Goal: Check status

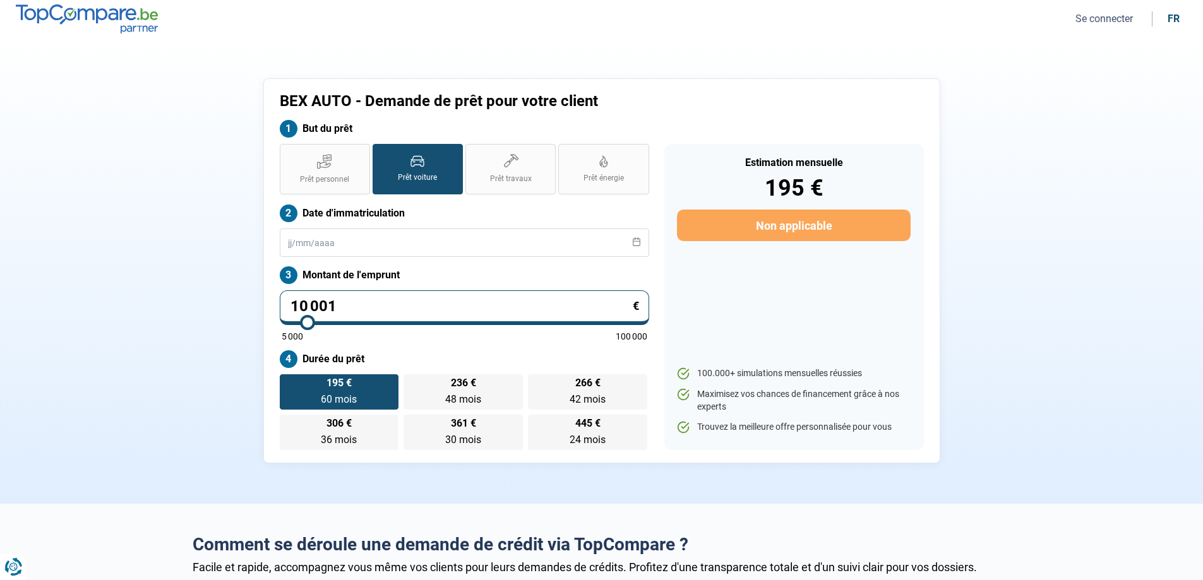
click at [1114, 21] on button "Se connecter" at bounding box center [1104, 18] width 65 height 13
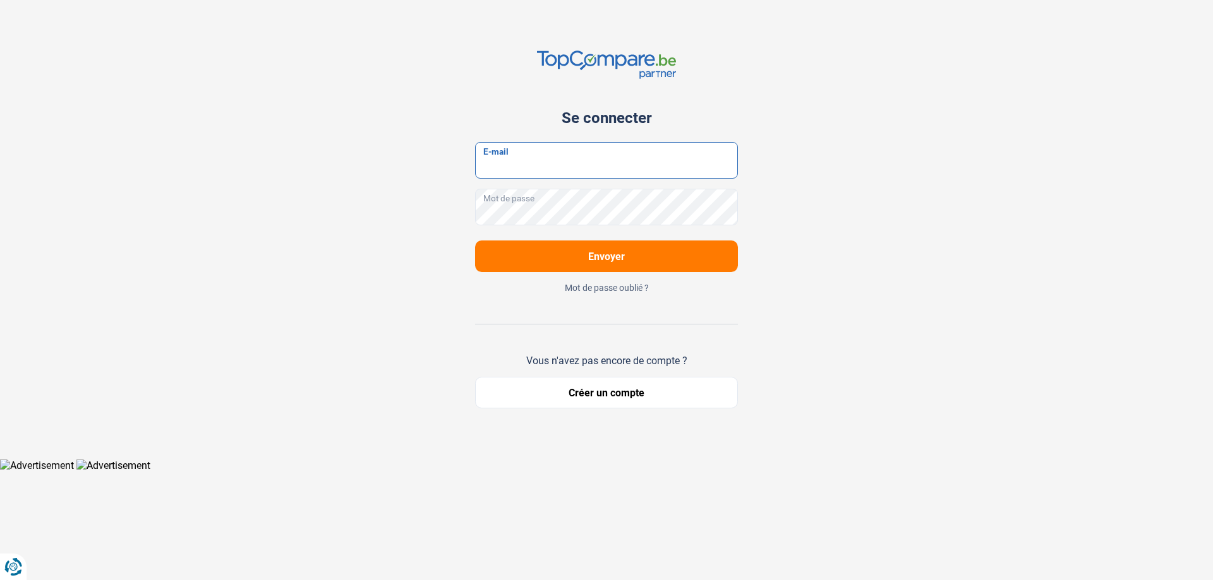
click at [555, 166] on input "E-mail" at bounding box center [606, 160] width 263 height 37
type input "[EMAIL_ADDRESS][DOMAIN_NAME]"
click at [475, 241] on button "Envoyer" at bounding box center [606, 257] width 263 height 32
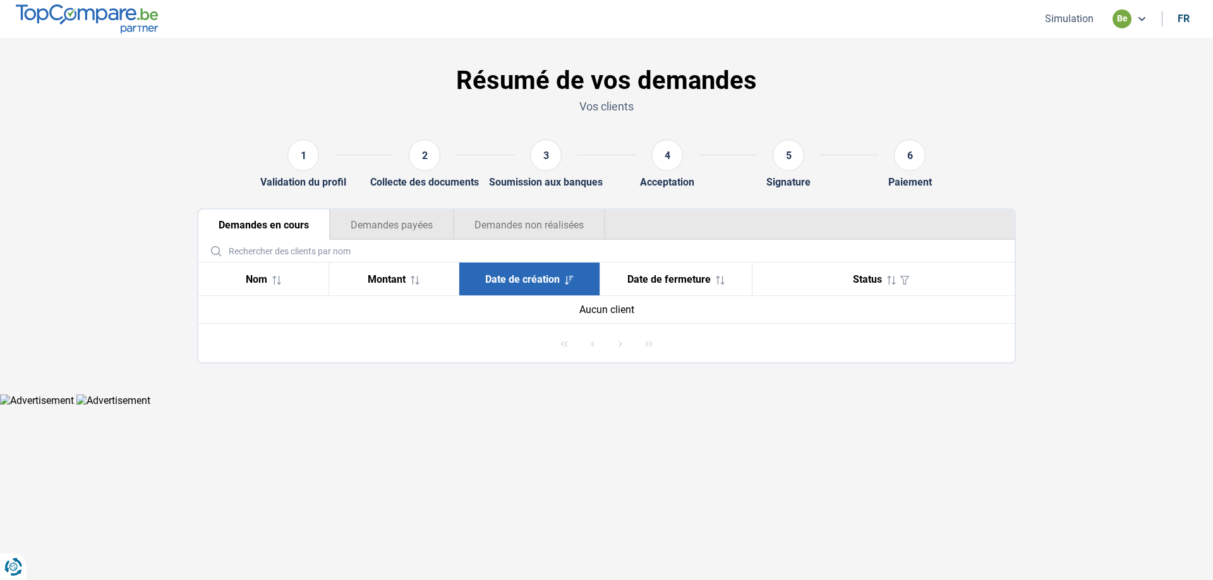
click at [665, 176] on div "4" at bounding box center [666, 158] width 63 height 37
click at [423, 275] on div "Montant" at bounding box center [393, 279] width 109 height 12
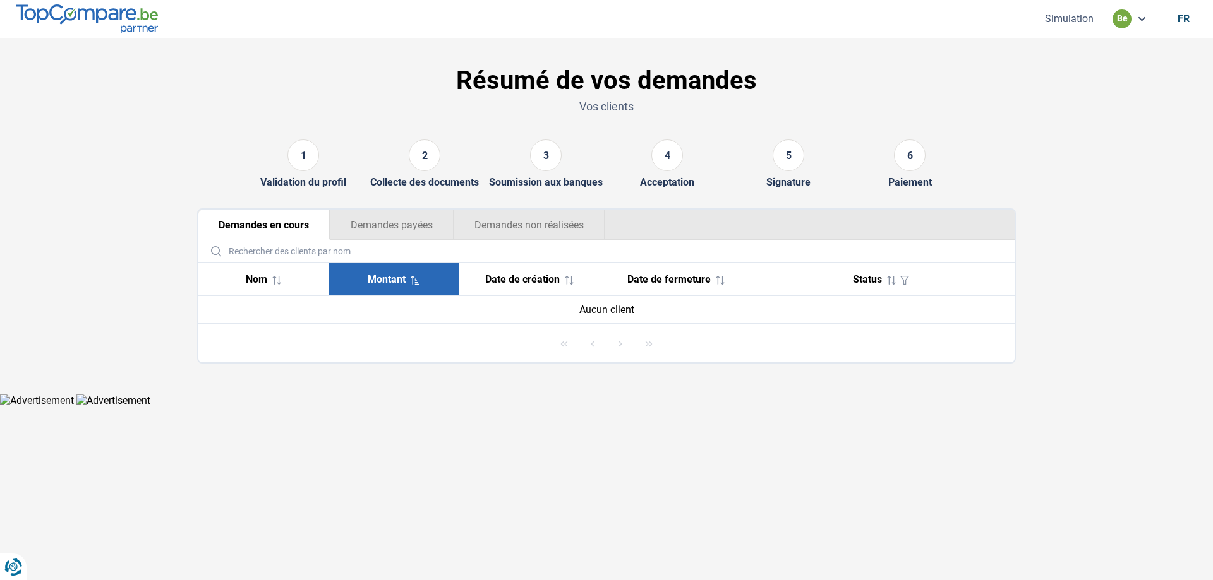
click at [496, 273] on span "Date de création" at bounding box center [522, 279] width 75 height 12
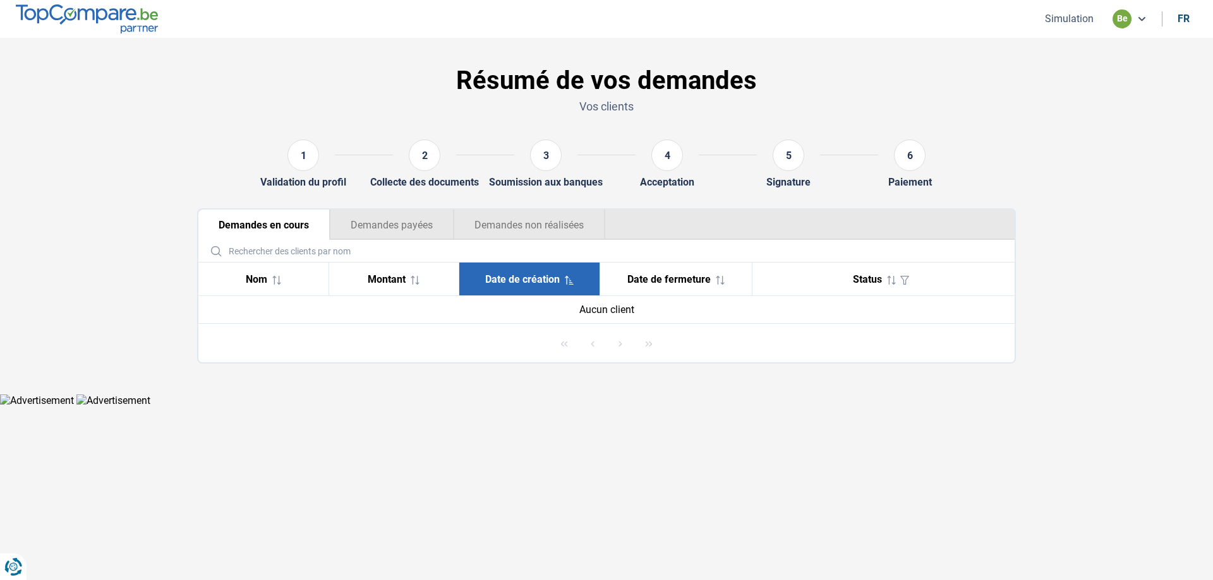
click at [632, 270] on th "Date de fermeture" at bounding box center [675, 279] width 152 height 33
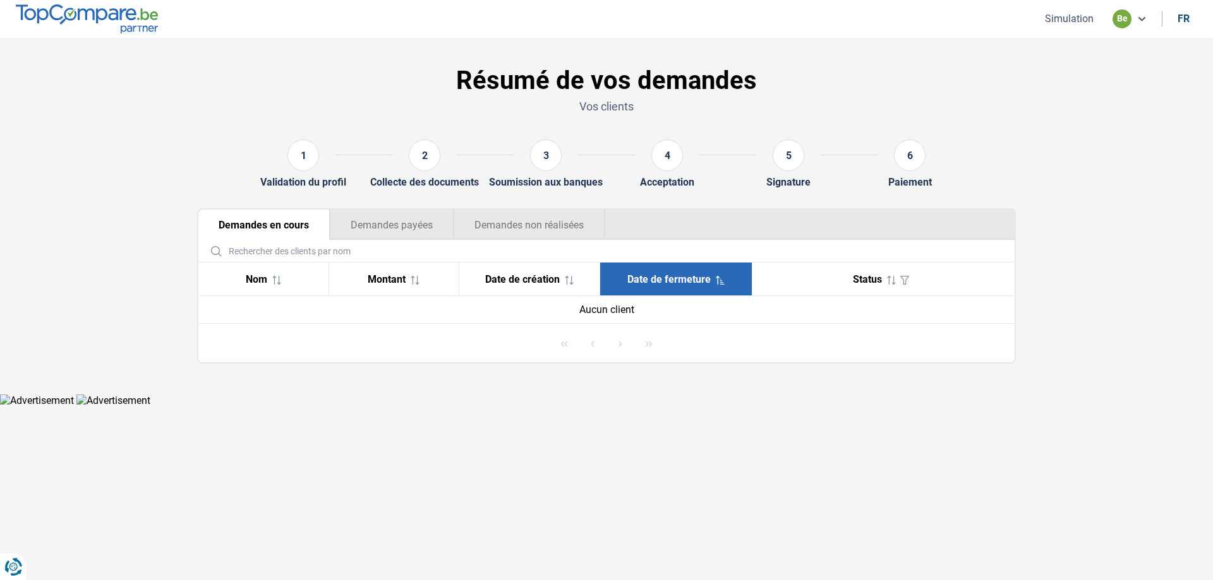
click at [499, 276] on span "Date de création" at bounding box center [522, 279] width 75 height 12
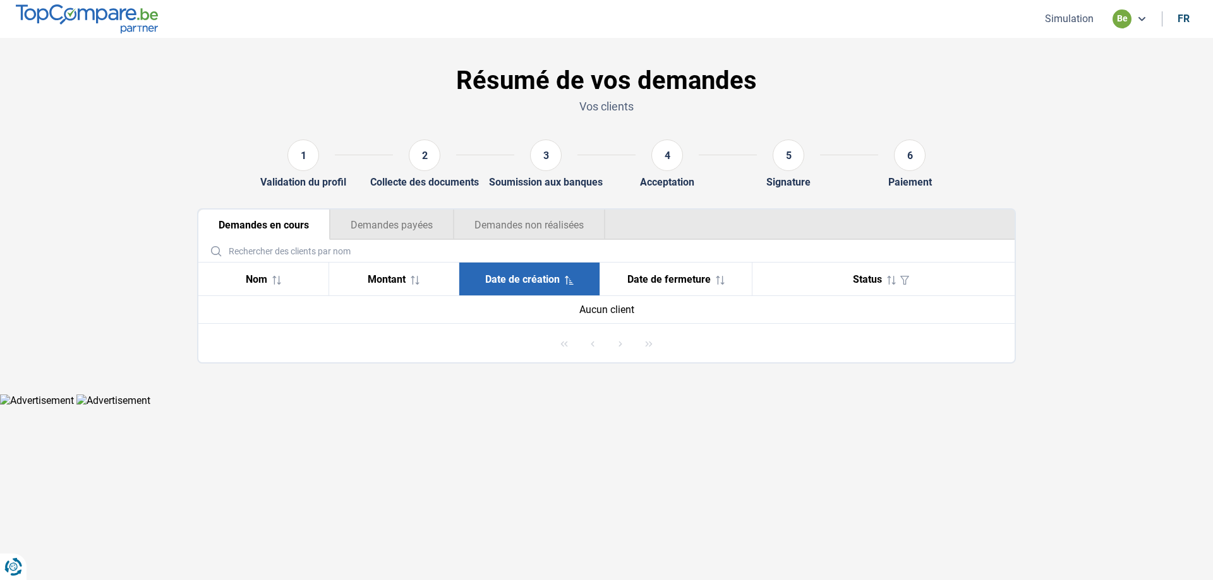
click at [401, 277] on span "Montant" at bounding box center [387, 279] width 38 height 12
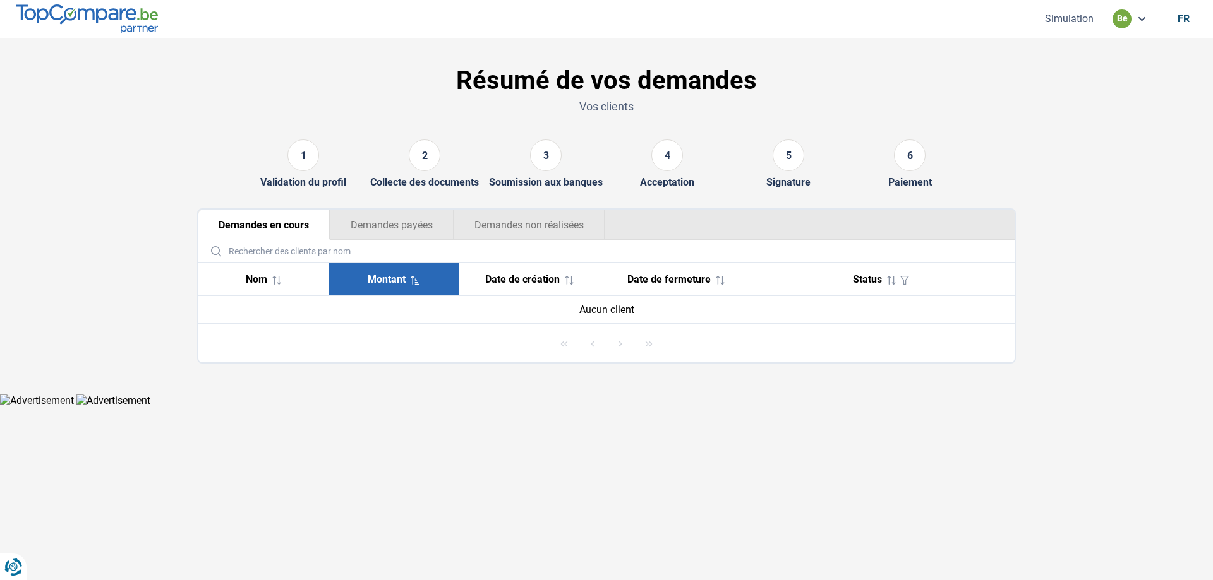
click at [264, 275] on span "Nom" at bounding box center [256, 279] width 21 height 12
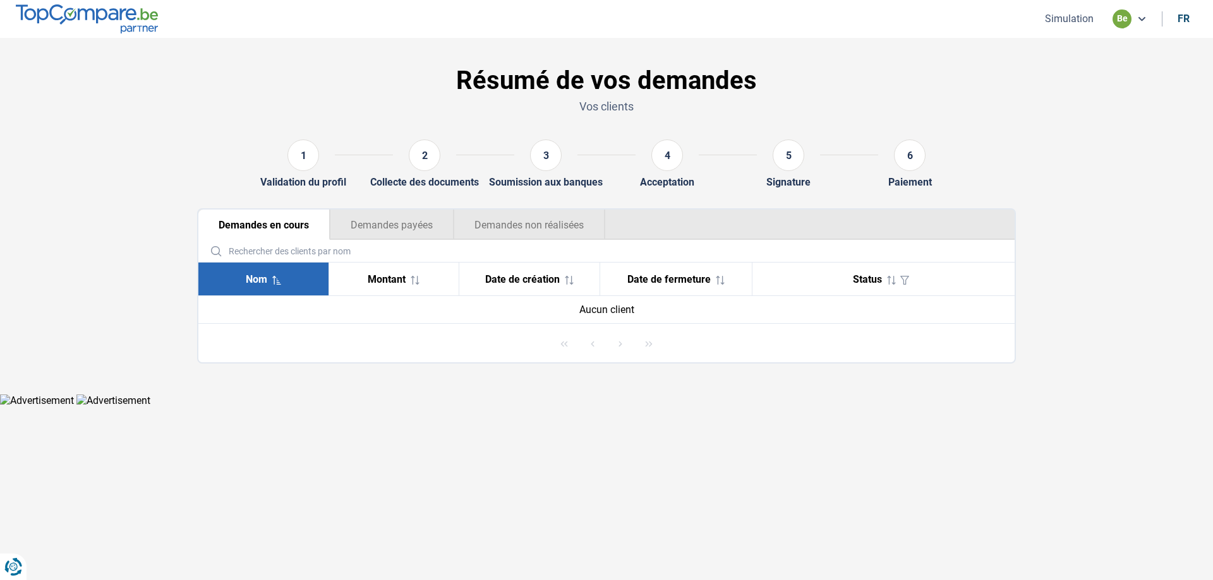
click at [443, 277] on div "Montant" at bounding box center [393, 279] width 109 height 12
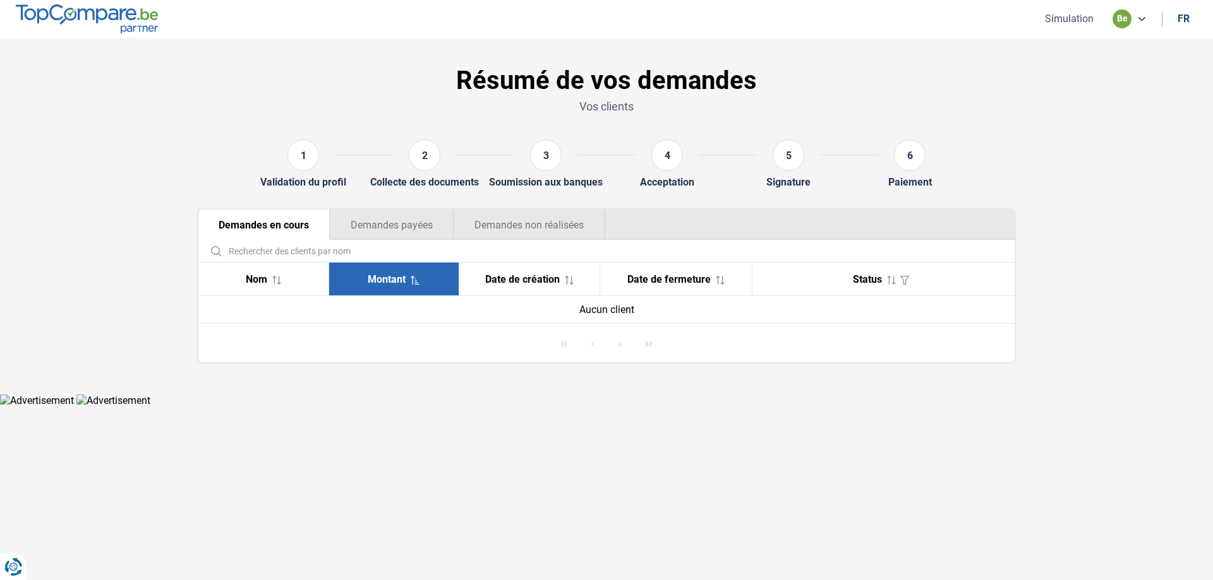
click at [507, 272] on th "Date de création" at bounding box center [529, 279] width 141 height 33
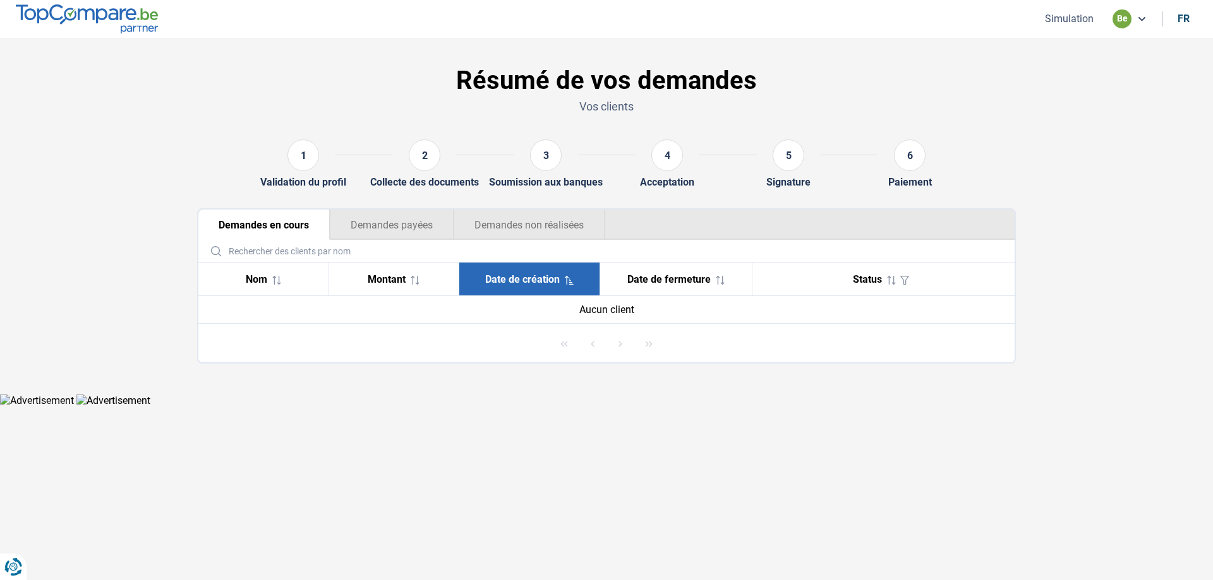
click at [671, 159] on div "4" at bounding box center [667, 156] width 32 height 32
click at [671, 158] on div "4" at bounding box center [667, 156] width 32 height 32
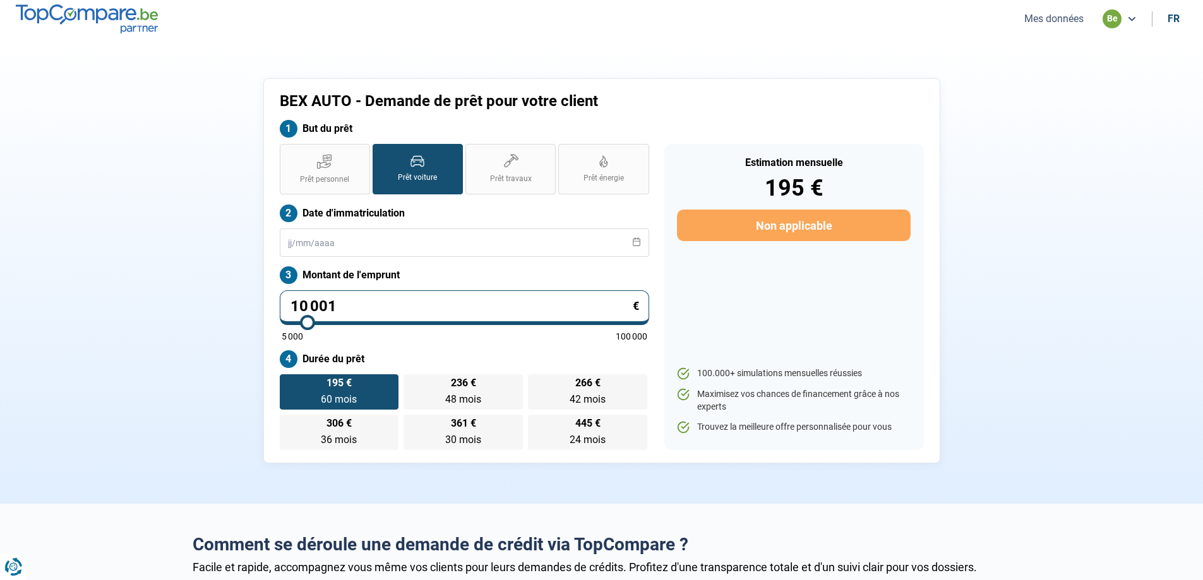
click at [1045, 21] on button "Mes données" at bounding box center [1054, 18] width 67 height 13
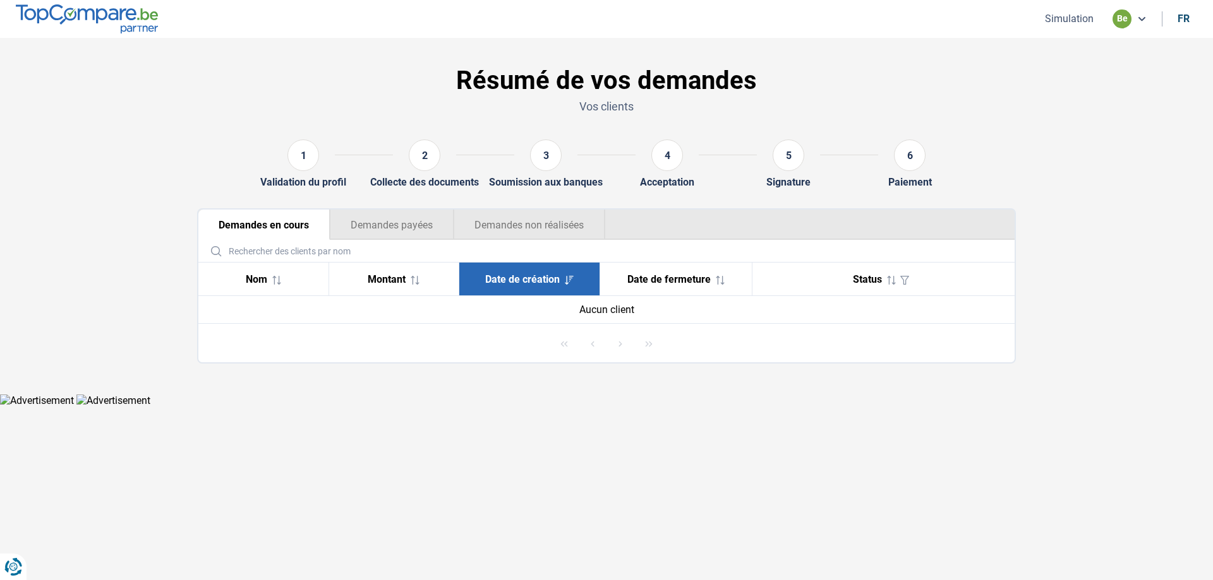
click at [876, 277] on span "Status" at bounding box center [867, 279] width 29 height 12
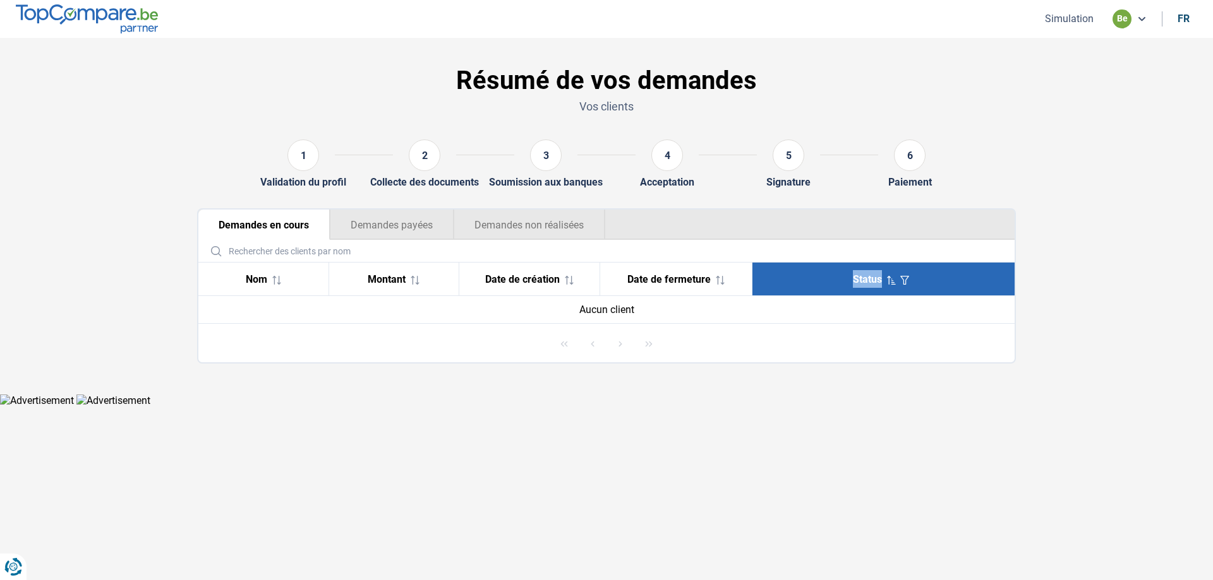
click at [876, 277] on span "Status" at bounding box center [867, 279] width 29 height 12
click at [527, 272] on th "Date de création" at bounding box center [529, 279] width 141 height 33
